Goal: Information Seeking & Learning: Find specific fact

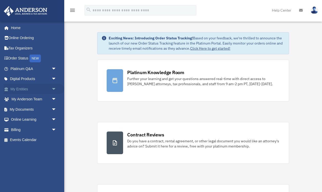
click at [21, 88] on link "My Entities arrow_drop_down" at bounding box center [34, 89] width 61 height 10
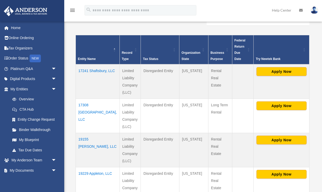
scroll to position [104, 0]
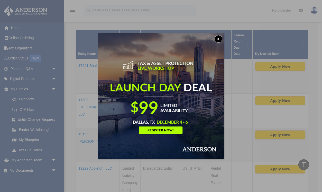
click at [220, 37] on button "x" at bounding box center [218, 39] width 8 height 8
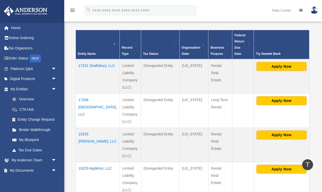
scroll to position [99, 0]
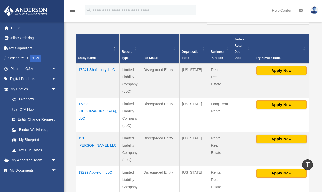
click at [87, 70] on td "17241 Shaftsbury, LLC" at bounding box center [98, 80] width 44 height 34
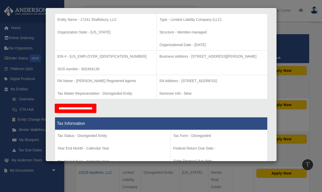
scroll to position [113, 0]
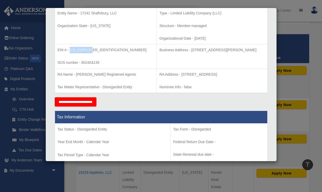
drag, startPoint x: 89, startPoint y: 50, endPoint x: 69, endPoint y: 50, distance: 19.8
click at [69, 50] on p "EIN # - [US_EMPLOYER_IDENTIFICATION_NUMBER]" at bounding box center [106, 50] width 97 height 6
copy p "[US_EMPLOYER_IDENTIFICATION_NUMBER]"
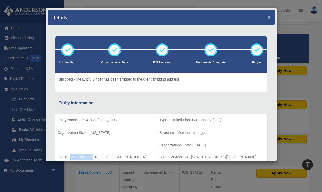
click at [269, 17] on button "×" at bounding box center [268, 16] width 3 height 5
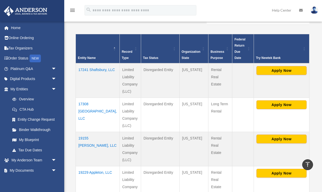
scroll to position [112, 0]
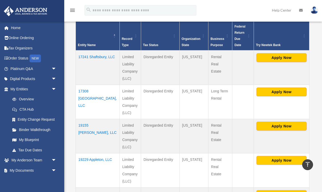
click at [87, 91] on td "17308 [GEOGRAPHIC_DATA], LLC" at bounding box center [98, 102] width 44 height 34
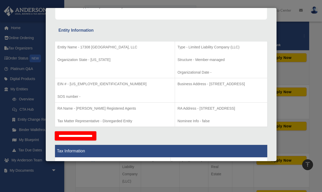
scroll to position [82, 0]
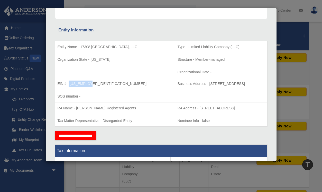
drag, startPoint x: 89, startPoint y: 84, endPoint x: 69, endPoint y: 84, distance: 19.8
click at [69, 84] on p "EIN # - [US_EMPLOYER_IDENTIFICATION_NUMBER]" at bounding box center [115, 83] width 115 height 6
copy p "[US_EMPLOYER_IDENTIFICATION_NUMBER]"
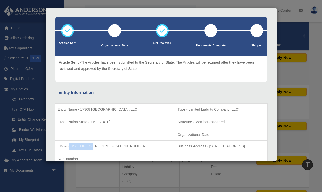
scroll to position [0, 0]
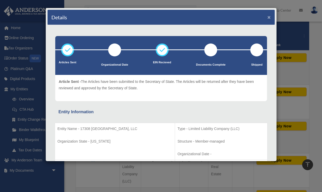
click at [268, 17] on button "×" at bounding box center [268, 16] width 3 height 5
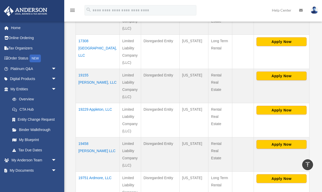
scroll to position [164, 0]
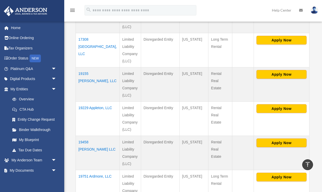
click at [84, 75] on td "19155 [PERSON_NAME], LLC" at bounding box center [98, 84] width 44 height 34
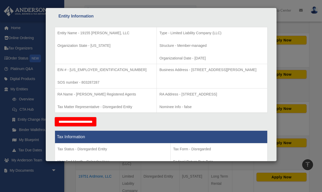
scroll to position [99, 0]
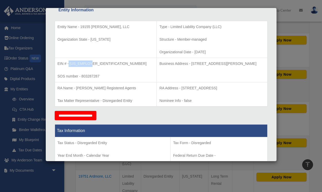
drag, startPoint x: 89, startPoint y: 63, endPoint x: 69, endPoint y: 63, distance: 19.8
click at [69, 63] on p "EIN # - [US_EMPLOYER_IDENTIFICATION_NUMBER]" at bounding box center [106, 63] width 97 height 6
copy p "[US_EMPLOYER_IDENTIFICATION_NUMBER]"
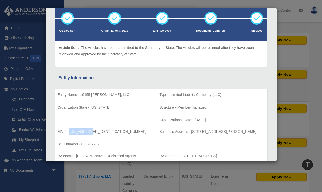
scroll to position [0, 0]
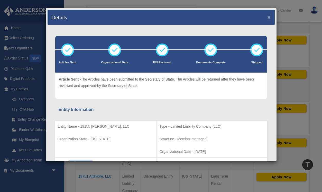
click at [268, 17] on button "×" at bounding box center [268, 16] width 3 height 5
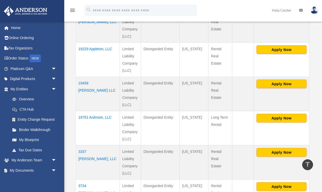
scroll to position [226, 0]
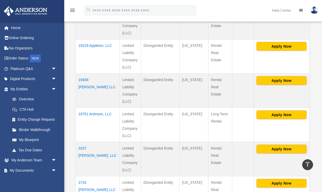
click at [86, 46] on td "19229 Appleton, LLC" at bounding box center [98, 56] width 44 height 34
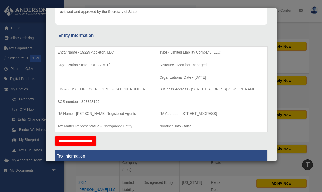
scroll to position [78, 0]
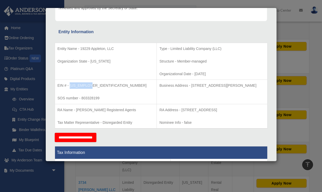
drag, startPoint x: 88, startPoint y: 86, endPoint x: 69, endPoint y: 86, distance: 19.0
click at [69, 86] on p "EIN # - [US_EMPLOYER_IDENTIFICATION_NUMBER]" at bounding box center [106, 85] width 97 height 6
copy p "[US_EMPLOYER_IDENTIFICATION_NUMBER]"
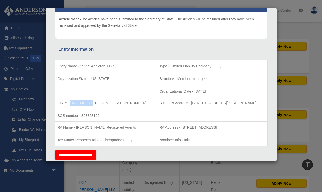
scroll to position [58, 0]
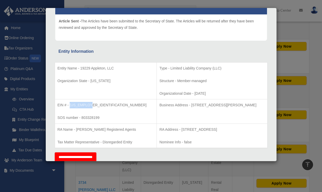
click at [85, 104] on p "EIN # - [US_EMPLOYER_IDENTIFICATION_NUMBER]" at bounding box center [106, 105] width 97 height 6
drag, startPoint x: 89, startPoint y: 105, endPoint x: 70, endPoint y: 104, distance: 18.8
click at [70, 104] on p "EIN # - [US_EMPLOYER_IDENTIFICATION_NUMBER]" at bounding box center [106, 105] width 97 height 6
copy p "[US_EMPLOYER_IDENTIFICATION_NUMBER]"
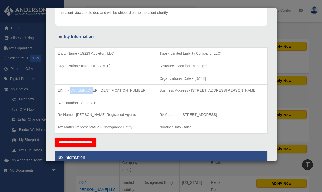
scroll to position [82, 0]
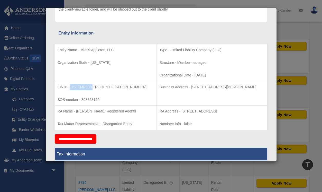
drag, startPoint x: 170, startPoint y: 87, endPoint x: 257, endPoint y: 87, distance: 87.1
click at [257, 87] on p "Business Address - [STREET_ADDRESS][PERSON_NAME]" at bounding box center [211, 87] width 105 height 6
copy p "[STREET_ADDRESS][PERSON_NAME]"
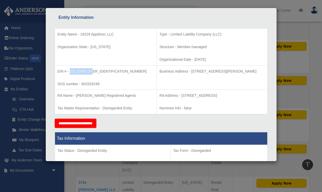
scroll to position [101, 0]
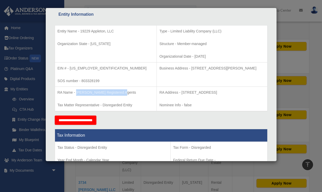
drag, startPoint x: 76, startPoint y: 93, endPoint x: 122, endPoint y: 94, distance: 45.7
click at [122, 94] on p "RA Name - [PERSON_NAME] Registered Agents" at bounding box center [106, 92] width 97 height 6
copy p "[PERSON_NAME] Registered Agents"
drag, startPoint x: 161, startPoint y: 93, endPoint x: 262, endPoint y: 95, distance: 100.7
click at [262, 95] on p "RA Address - [STREET_ADDRESS]" at bounding box center [211, 92] width 105 height 6
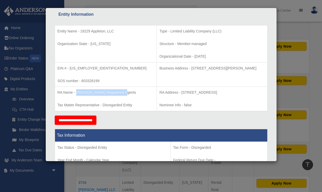
copy p "[STREET_ADDRESS]"
